Goal: Task Accomplishment & Management: Complete application form

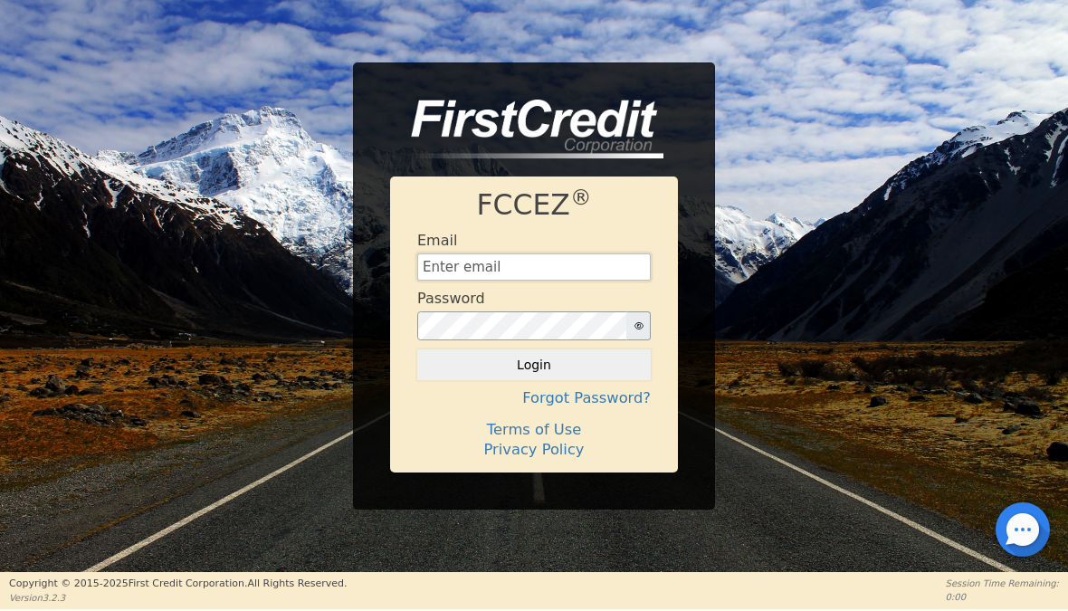
click at [552, 255] on input "text" at bounding box center [533, 266] width 233 height 27
type input "[PERSON_NAME][EMAIL_ADDRESS][DOMAIN_NAME]"
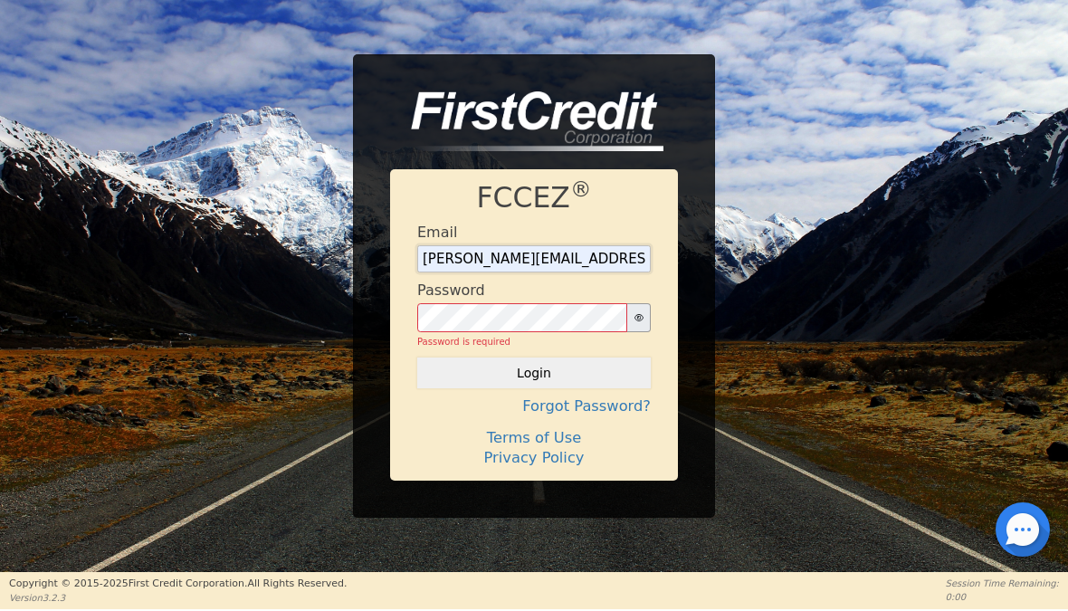
click at [610, 260] on input "[PERSON_NAME][EMAIL_ADDRESS][DOMAIN_NAME]" at bounding box center [533, 258] width 233 height 27
click at [534, 373] on button "Login" at bounding box center [533, 372] width 233 height 31
click at [650, 315] on button "button" at bounding box center [638, 317] width 24 height 29
click at [639, 316] on icon "button" at bounding box center [638, 317] width 9 height 9
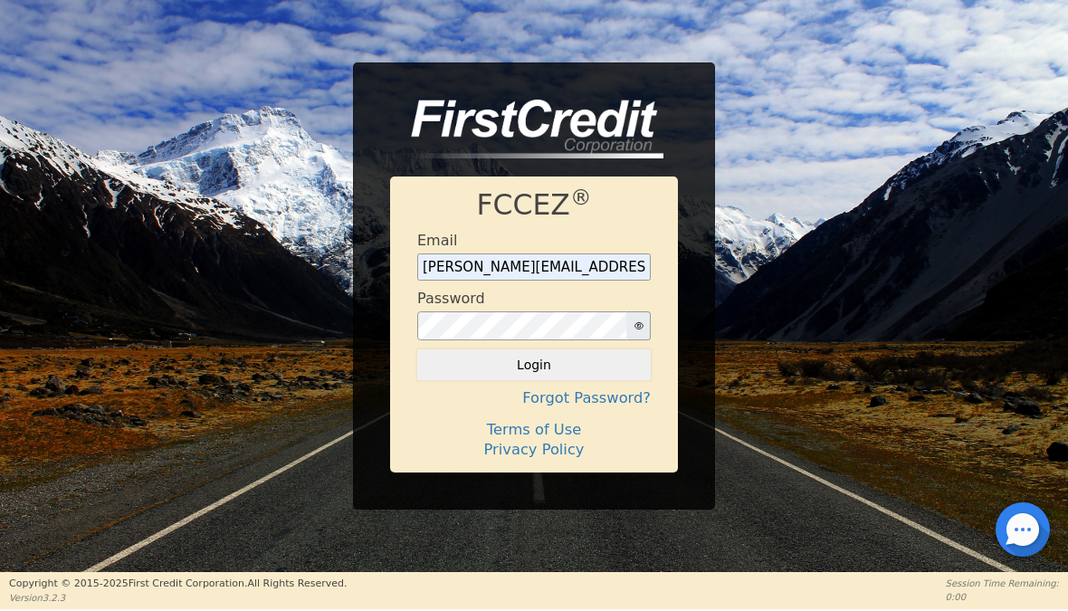
click at [584, 360] on button "Login" at bounding box center [533, 364] width 233 height 31
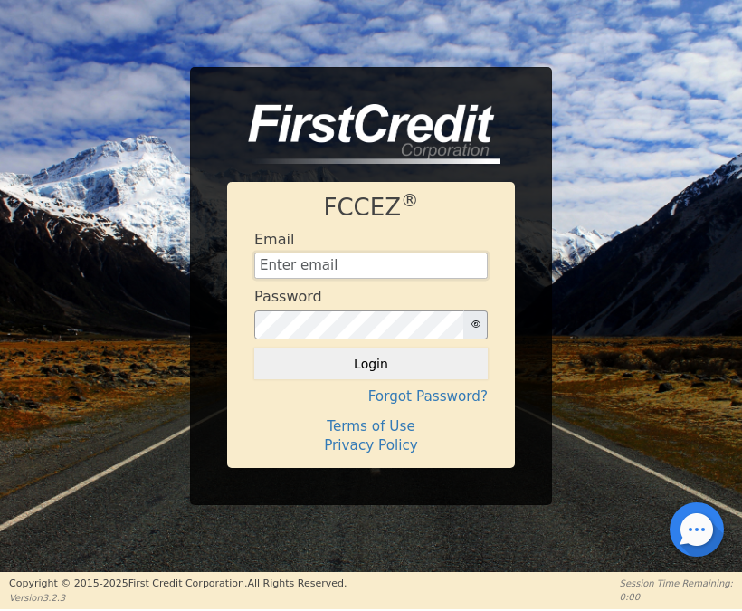
type input "[PERSON_NAME][EMAIL_ADDRESS][DOMAIN_NAME]"
click at [447, 372] on button "Login" at bounding box center [370, 363] width 233 height 31
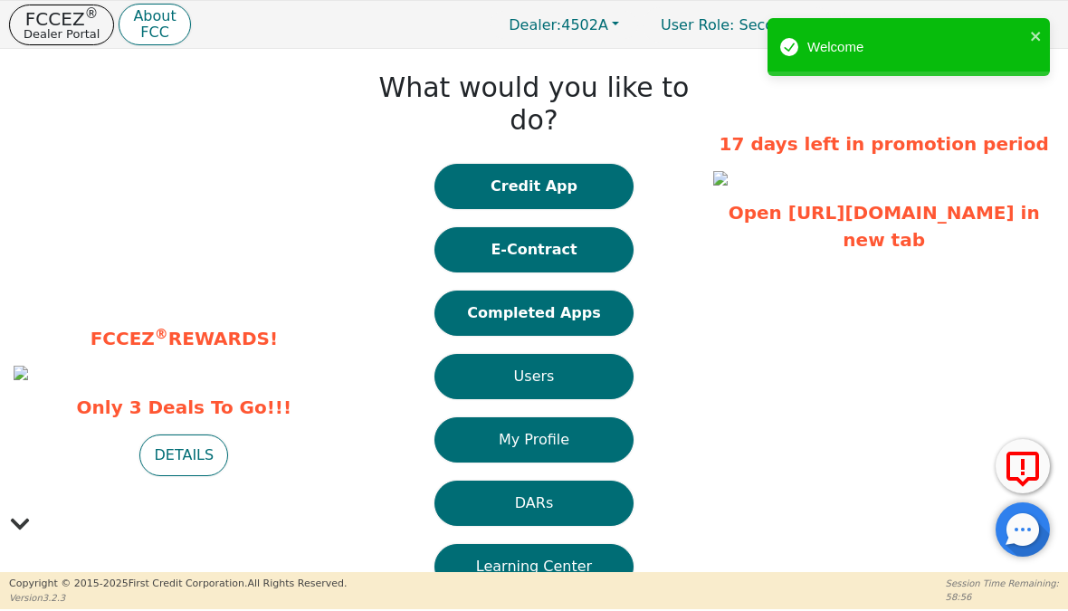
click at [565, 480] on button "DARs" at bounding box center [533, 502] width 199 height 45
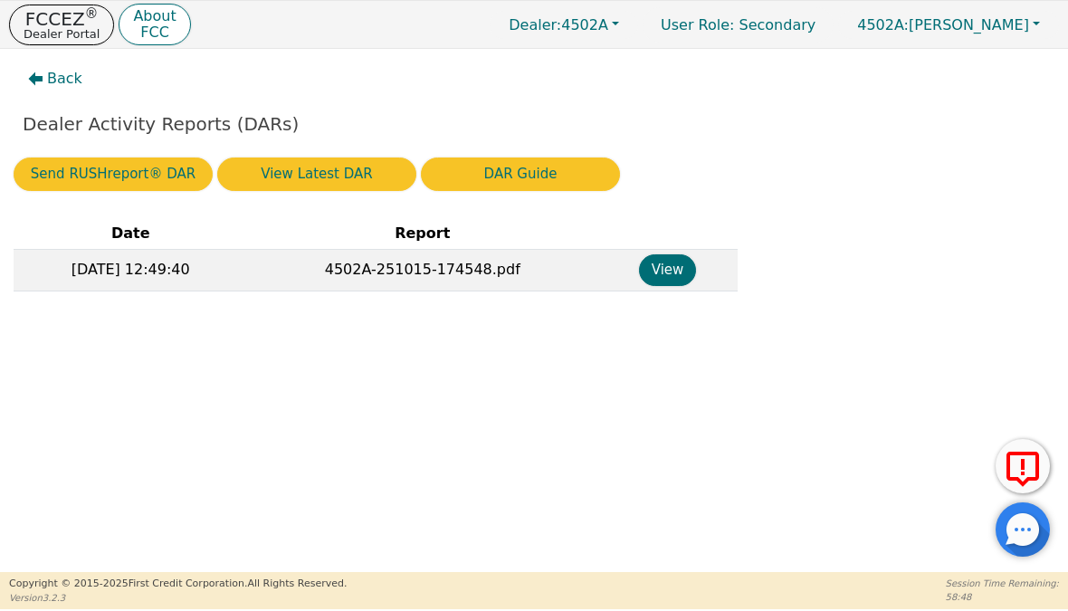
click at [90, 28] on p "Dealer Portal" at bounding box center [62, 34] width 76 height 12
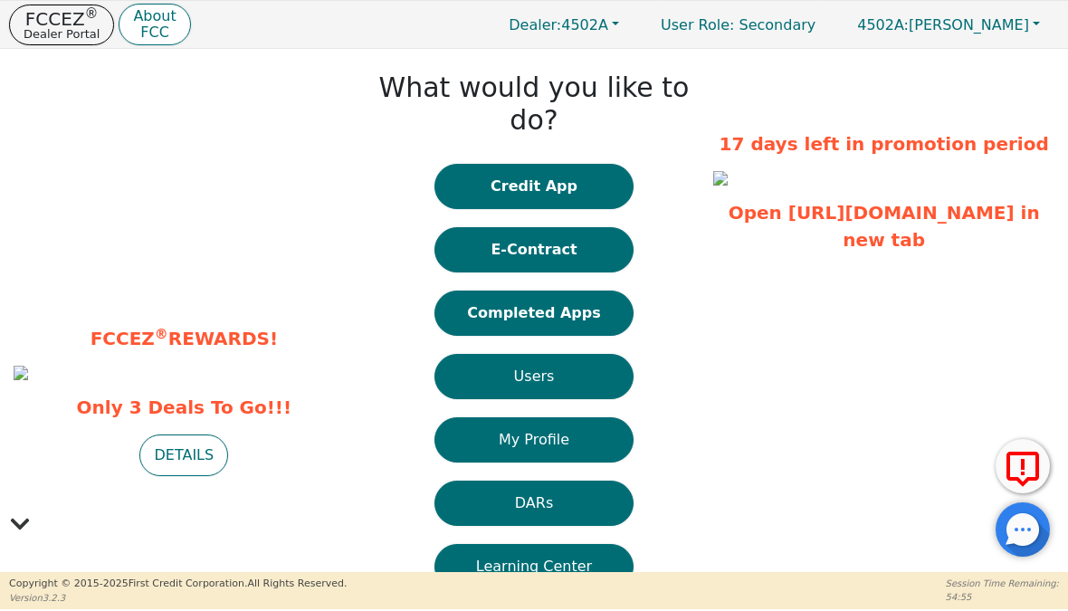
click at [593, 290] on button "Completed Apps" at bounding box center [533, 312] width 199 height 45
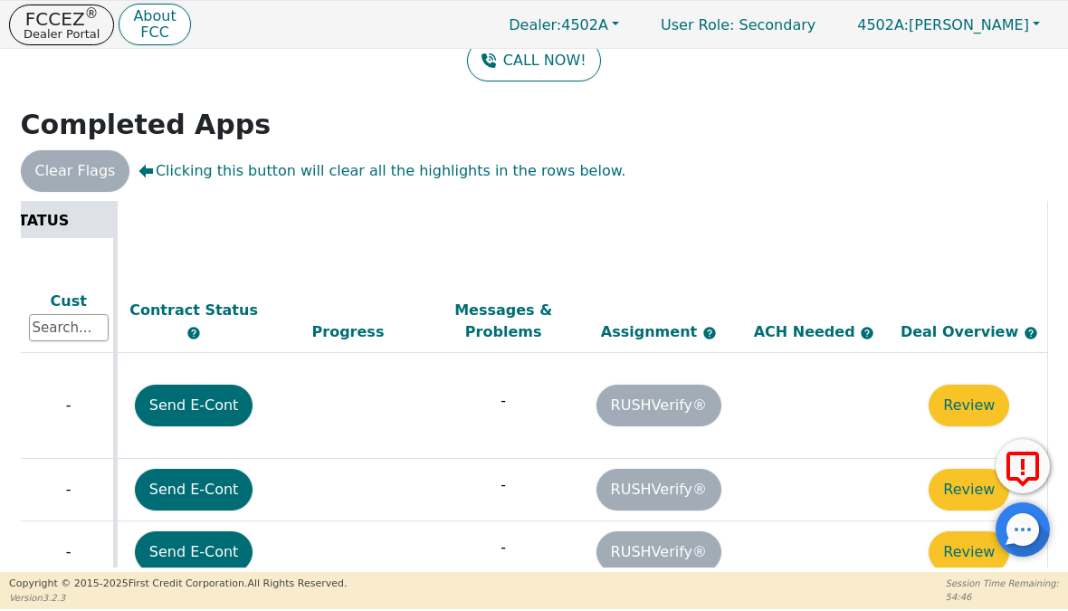
scroll to position [6, 946]
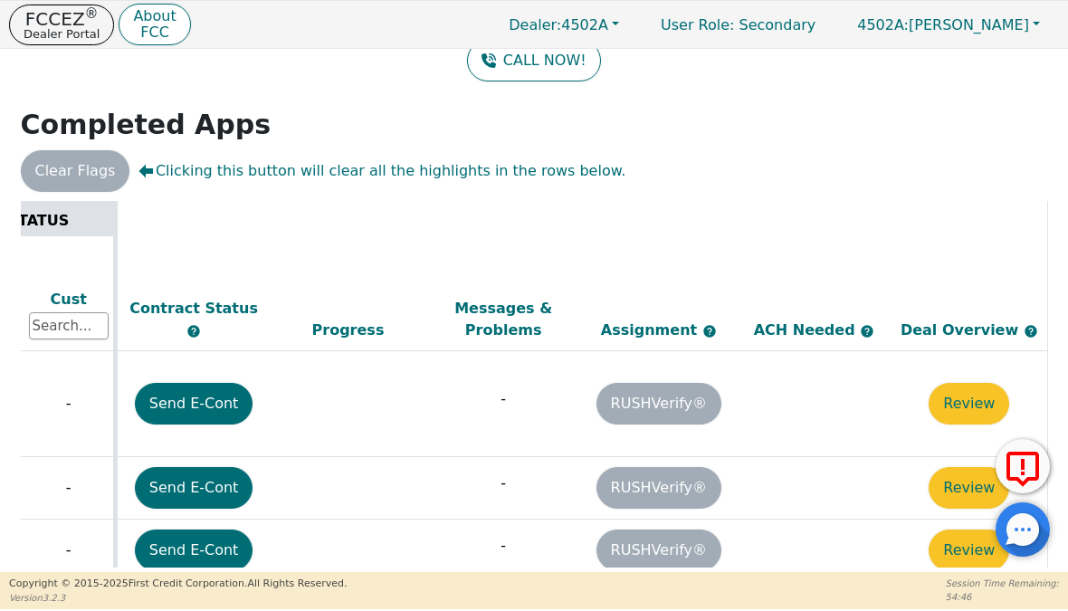
click at [741, 383] on button "Review" at bounding box center [968, 404] width 81 height 42
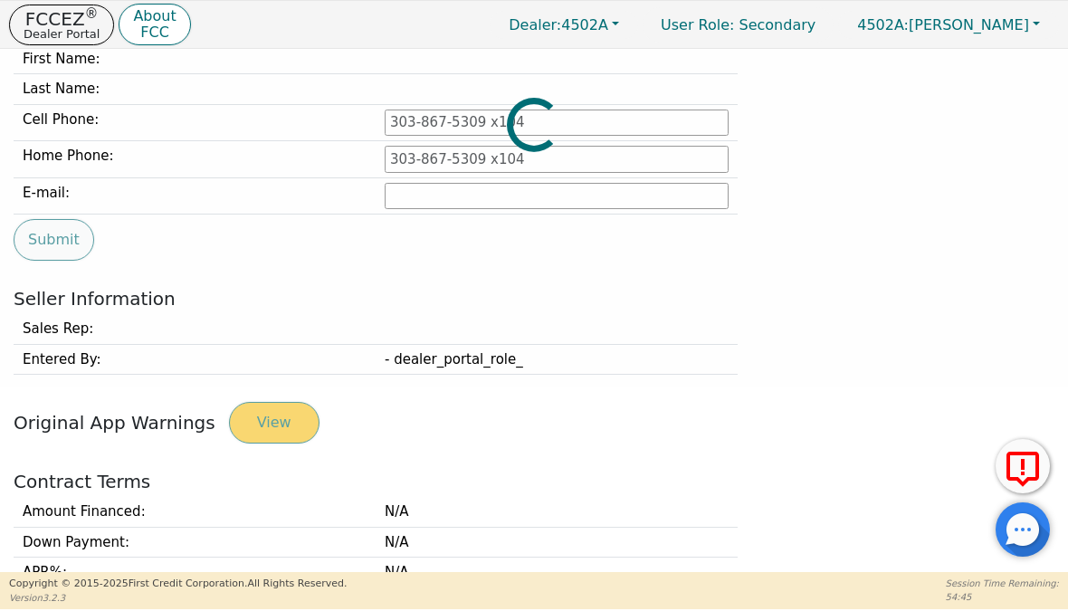
type input "[PHONE_NUMBER]"
type input "[PERSON_NAME],[EMAIL_ADDRESS][DOMAIN_NAME]"
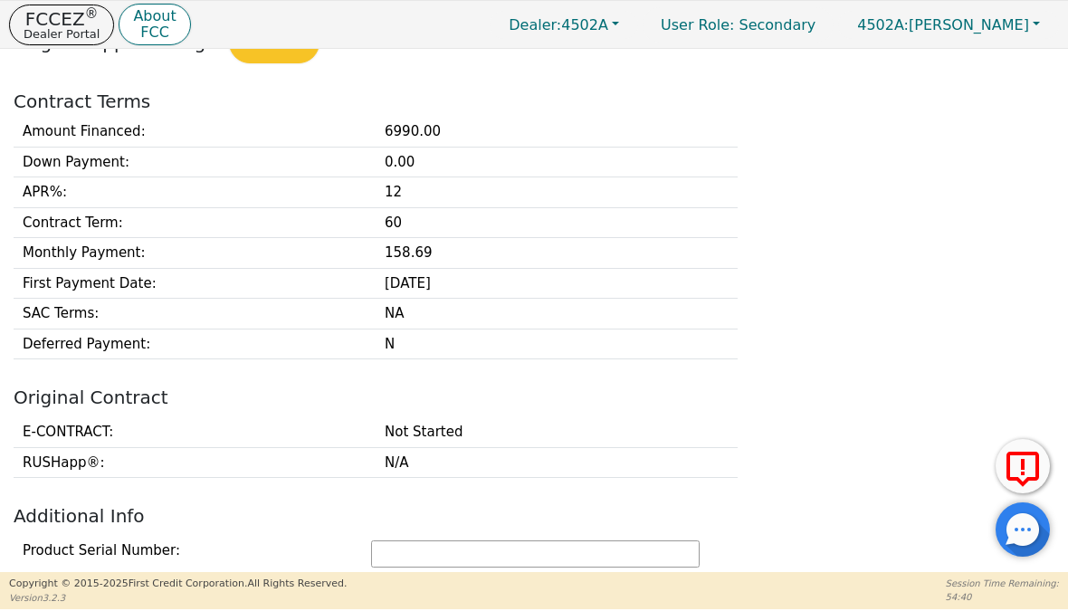
scroll to position [564, 0]
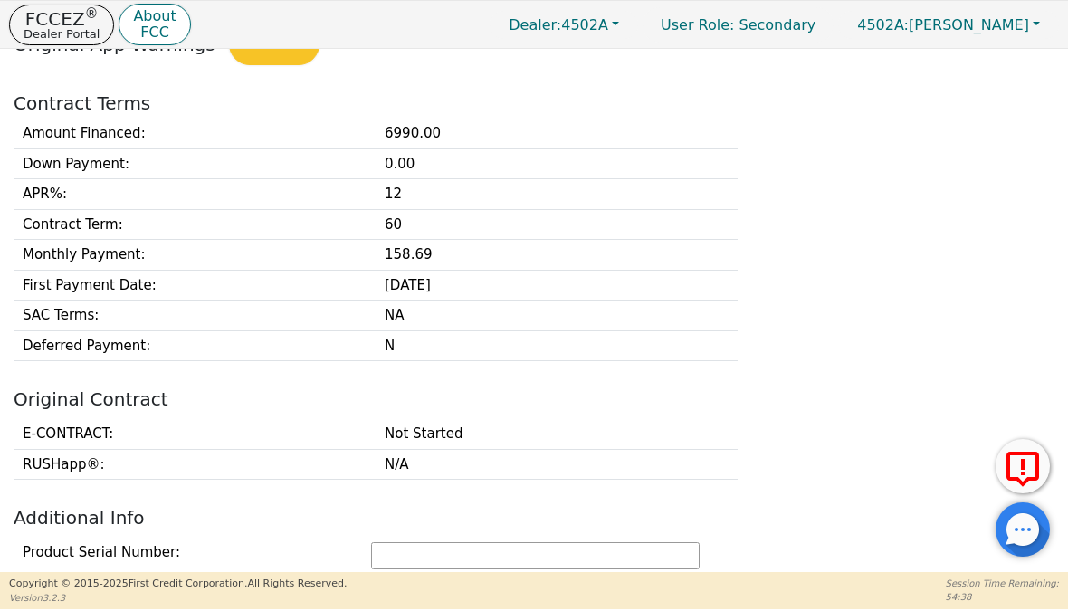
click at [741, 318] on div "Amount Financed : 6990.00 Down Payment : 0.00 APR% : 12 Contract Term : 60 Mont…" at bounding box center [534, 240] width 1054 height 242
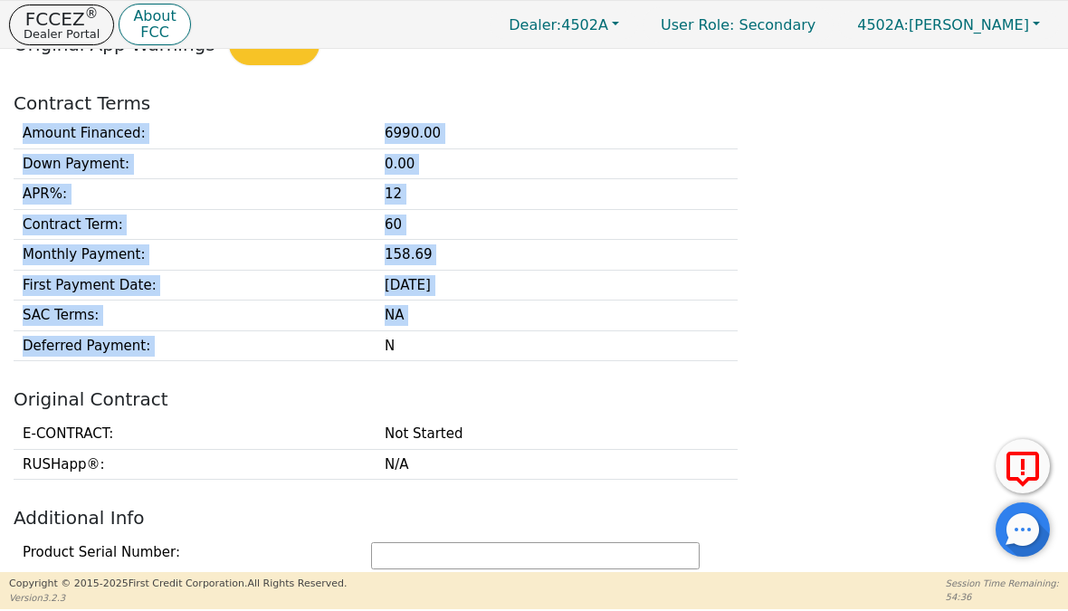
click at [741, 341] on div "Amount Financed : 6990.00 Down Payment : 0.00 APR% : 12 Contract Term : 60 Mont…" at bounding box center [534, 240] width 1054 height 242
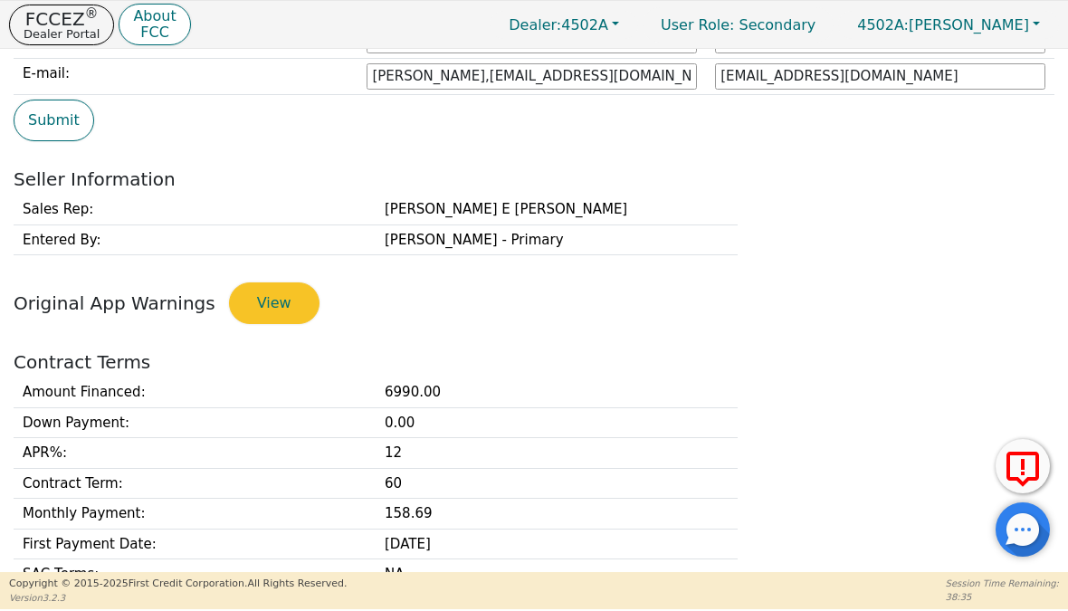
scroll to position [317, 0]
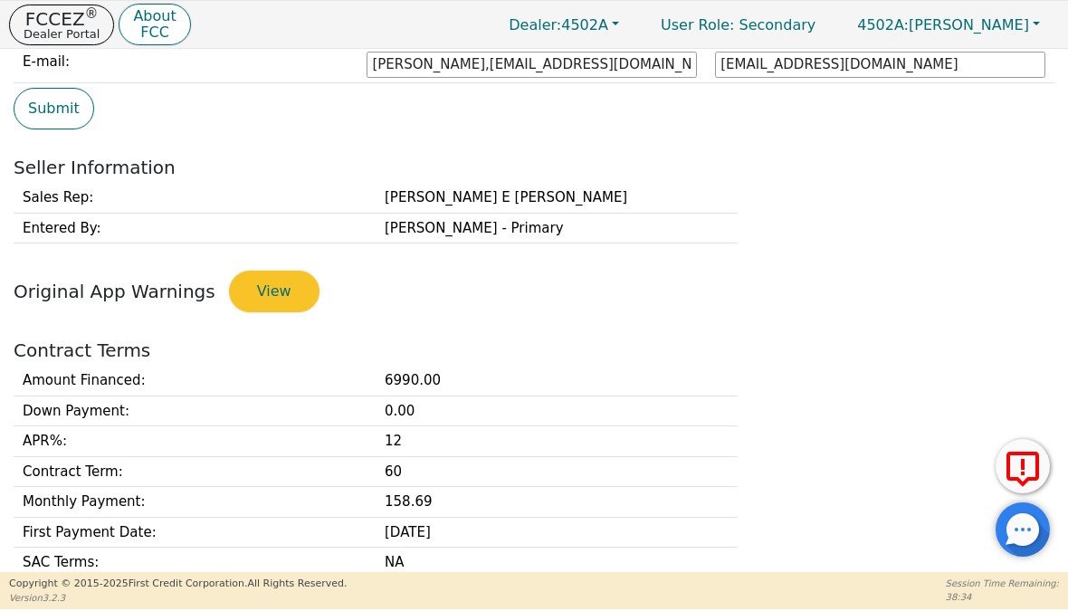
click at [262, 297] on button "View" at bounding box center [274, 292] width 90 height 42
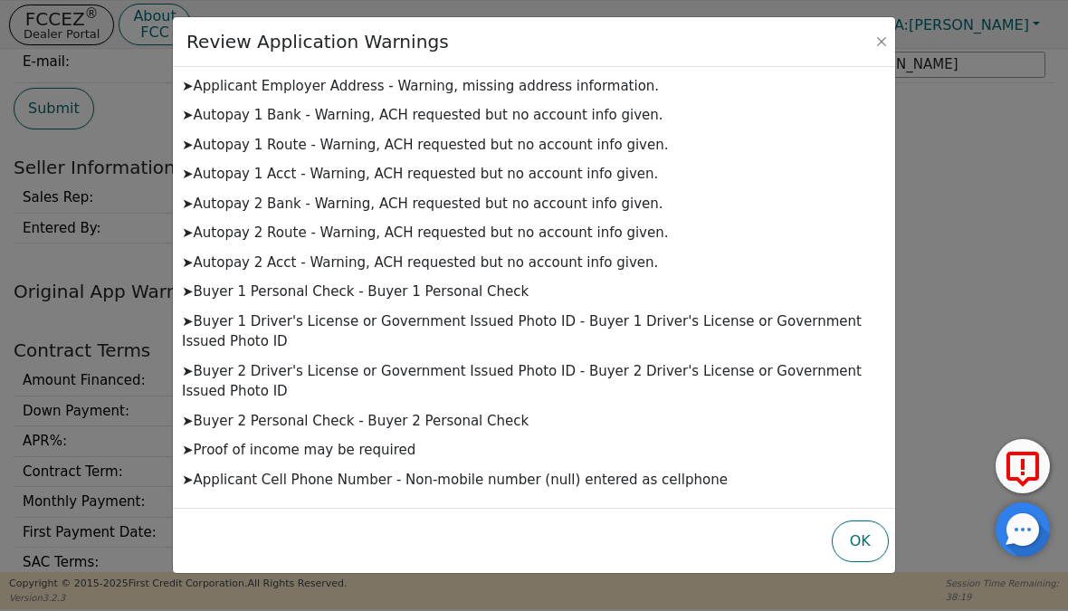
click at [741, 531] on button "OK" at bounding box center [859, 541] width 57 height 42
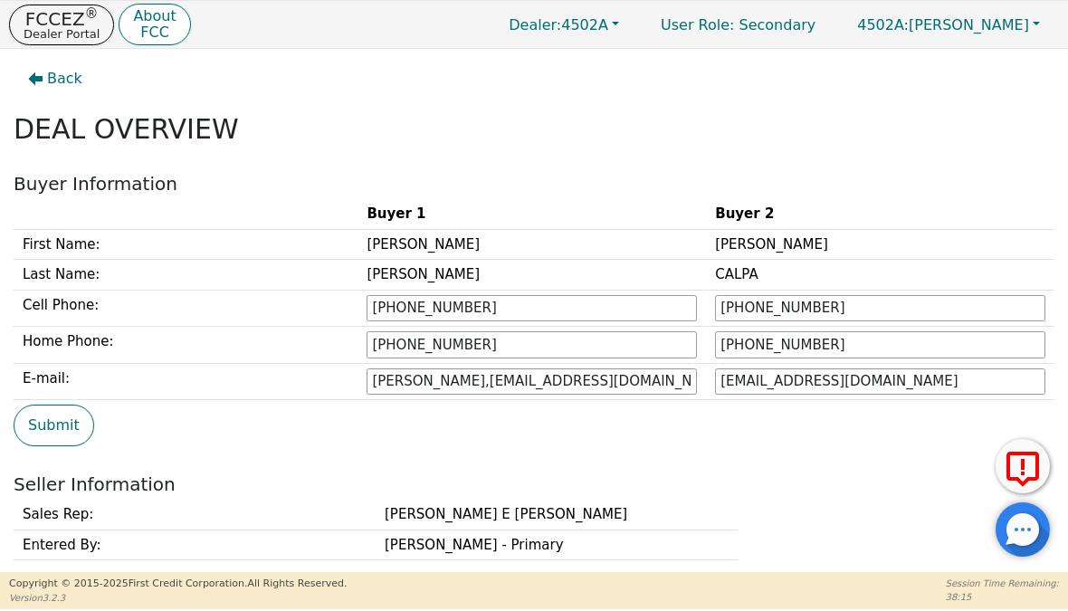
scroll to position [0, 0]
click at [61, 68] on span "Back" at bounding box center [64, 79] width 35 height 22
